Goal: Task Accomplishment & Management: Use online tool/utility

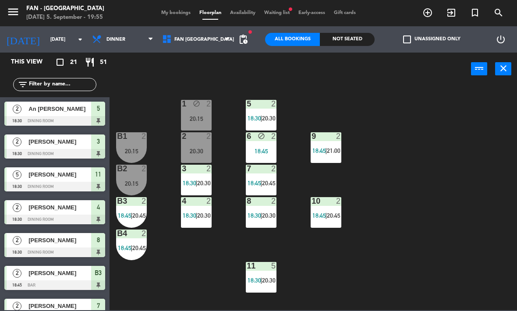
click at [193, 212] on span "18:30" at bounding box center [190, 215] width 14 height 7
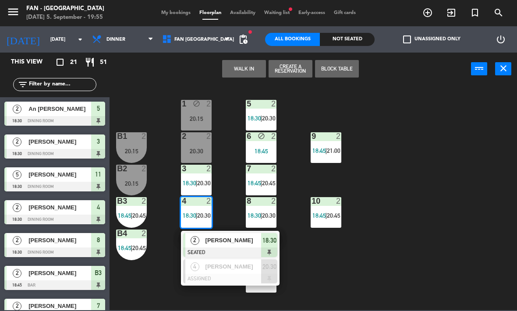
click at [215, 242] on span "[PERSON_NAME]" at bounding box center [234, 240] width 56 height 9
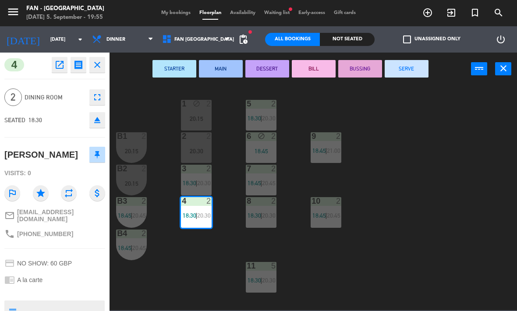
click at [410, 73] on button "SERVE" at bounding box center [407, 69] width 44 height 18
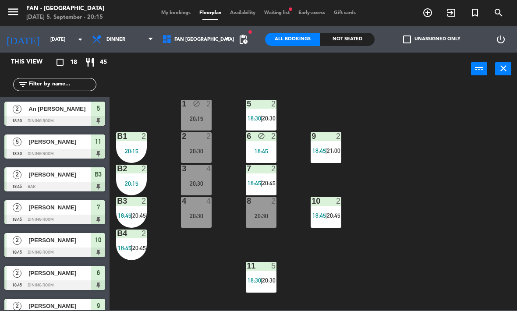
click at [196, 106] on icon "block" at bounding box center [196, 103] width 7 height 7
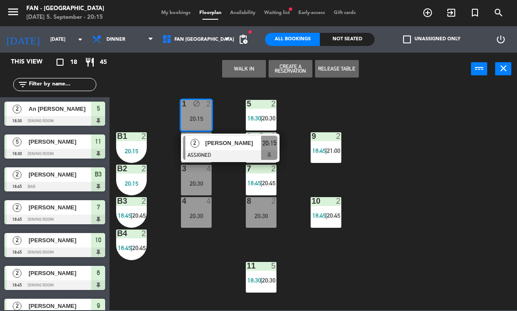
click at [194, 147] on span "2" at bounding box center [195, 143] width 9 height 9
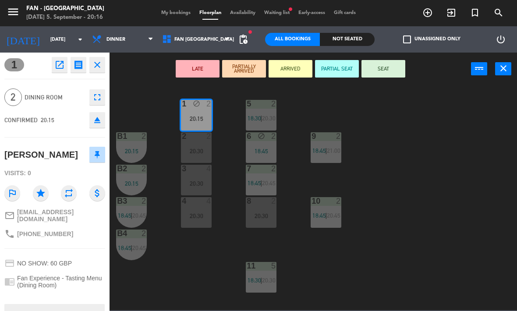
click at [378, 63] on button "SEAT" at bounding box center [384, 69] width 44 height 18
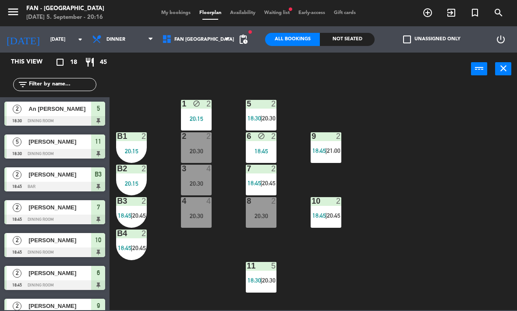
click at [195, 119] on div "20:15" at bounding box center [196, 119] width 31 height 6
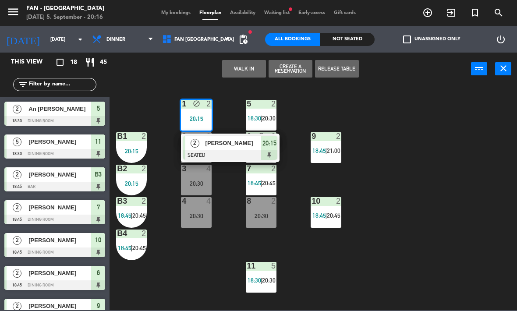
click at [190, 135] on div "2 [PERSON_NAME] SEATED 20:15" at bounding box center [230, 148] width 99 height 28
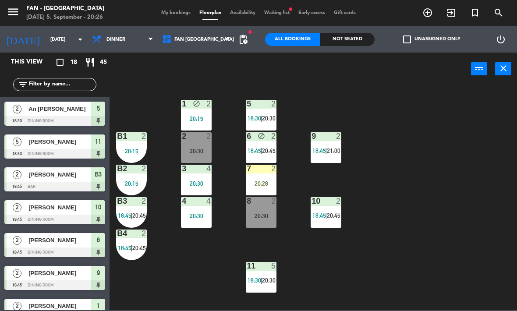
click at [262, 152] on span "|" at bounding box center [261, 150] width 2 height 7
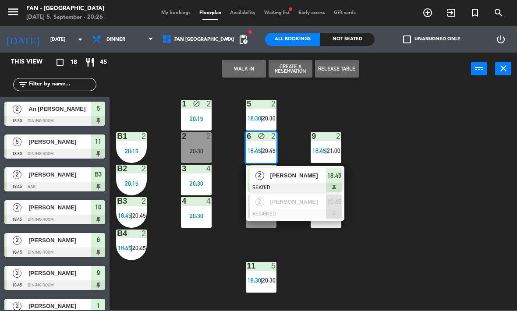
click at [346, 70] on button "Release Table" at bounding box center [337, 69] width 44 height 18
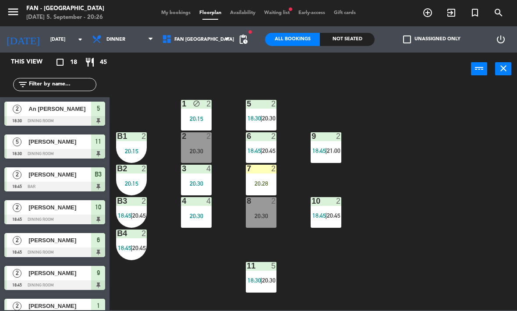
click at [190, 148] on div "20:30" at bounding box center [196, 151] width 31 height 6
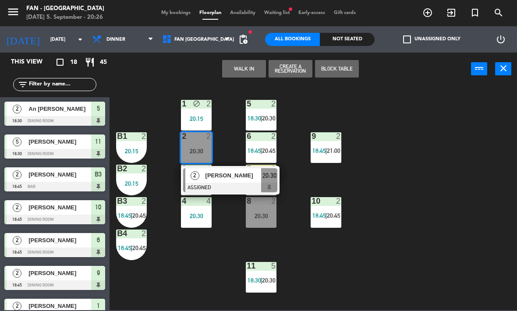
click at [195, 181] on div "2" at bounding box center [194, 175] width 19 height 14
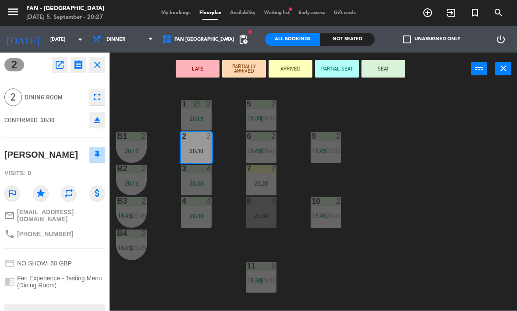
click at [391, 63] on button "SEAT" at bounding box center [384, 69] width 44 height 18
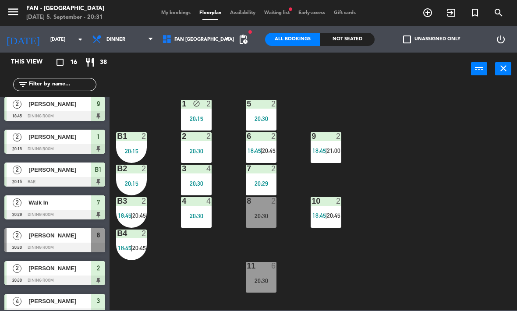
scroll to position [118, 0]
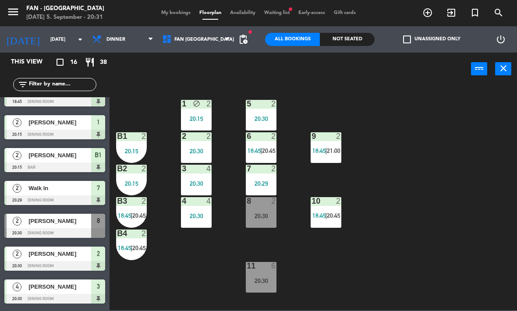
click at [56, 212] on div "2 [PERSON_NAME] 20:30 Dining Room 8" at bounding box center [55, 226] width 110 height 33
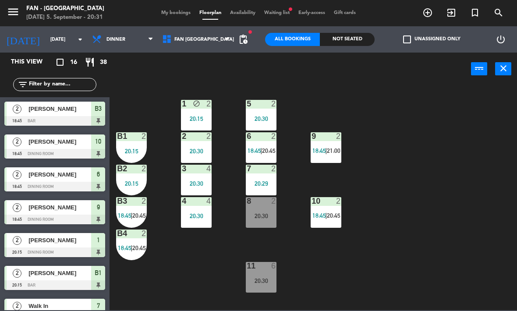
scroll to position [0, 0]
click at [256, 50] on div "[DATE] [DATE] arrow_drop_down Lunch Dinner Dinner Lunch Dinner Fan London Fan […" at bounding box center [125, 39] width 265 height 26
click at [242, 42] on span "pending_actions" at bounding box center [243, 39] width 11 height 11
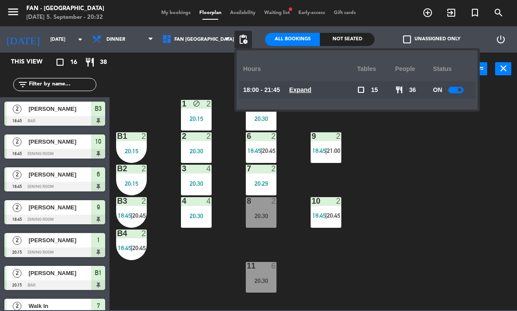
click at [434, 187] on div "1 block 2 20:15 5 2 20:30 B1 2 20:15 2 2 20:30 9 2 18:45 | 21:00 6 2 18:45 | 20…" at bounding box center [316, 198] width 402 height 226
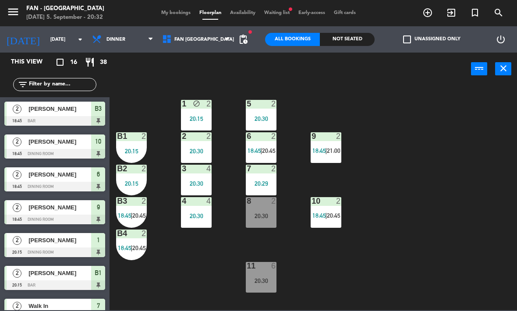
click at [277, 4] on div "menu Fan - [GEOGRAPHIC_DATA] [DATE] 5. September - 20:32 My bookings Floorplan …" at bounding box center [258, 13] width 517 height 26
click at [275, 7] on div "menu Fan - [GEOGRAPHIC_DATA] [DATE] 5. September - 20:32 My bookings Floorplan …" at bounding box center [258, 13] width 517 height 26
click at [277, 15] on span "Waiting list fiber_manual_record" at bounding box center [277, 13] width 34 height 5
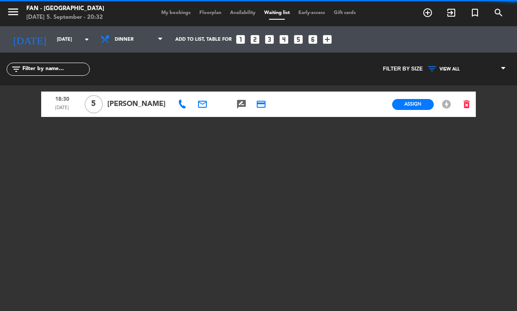
click at [206, 13] on span "Floorplan" at bounding box center [210, 13] width 31 height 5
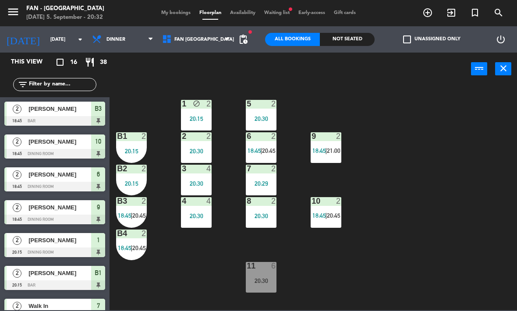
click at [194, 121] on div "20:15" at bounding box center [196, 119] width 31 height 6
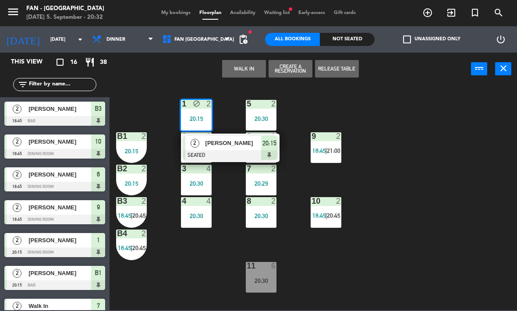
click at [335, 68] on button "Release Table" at bounding box center [337, 69] width 44 height 18
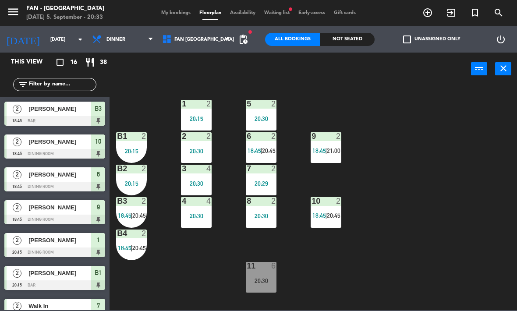
click at [258, 284] on div "20:30" at bounding box center [261, 281] width 31 height 6
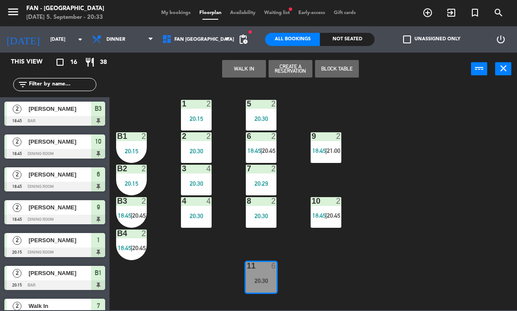
click at [266, 278] on div "20:30" at bounding box center [261, 281] width 31 height 6
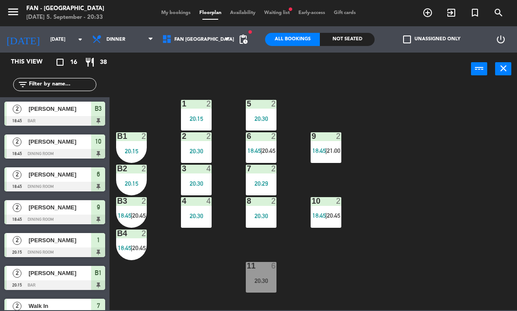
click at [264, 282] on div "20:30" at bounding box center [261, 281] width 31 height 6
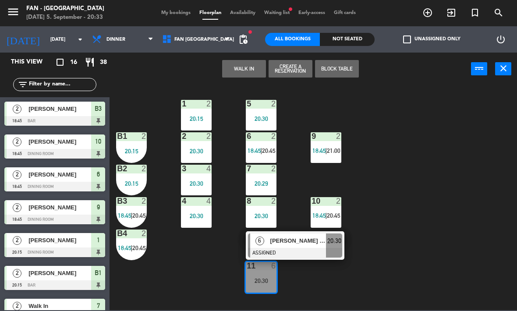
click at [280, 244] on span "[PERSON_NAME] [PERSON_NAME]" at bounding box center [298, 240] width 56 height 9
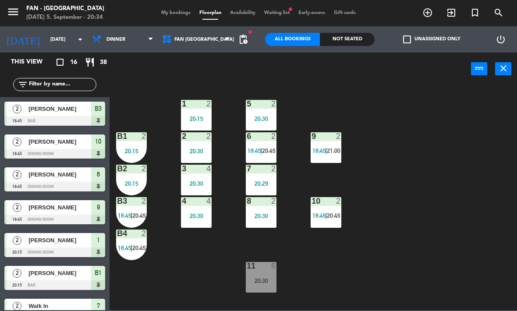
click at [143, 3] on div "menu Fan - [GEOGRAPHIC_DATA] [DATE] 5. September - 20:34 My bookings Floorplan …" at bounding box center [258, 13] width 517 height 26
